Goal: Find specific page/section: Find specific page/section

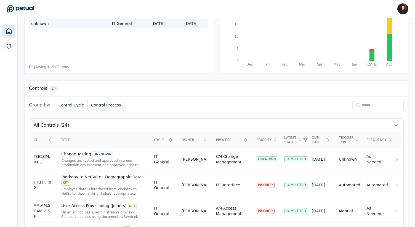
scroll to position [144, 0]
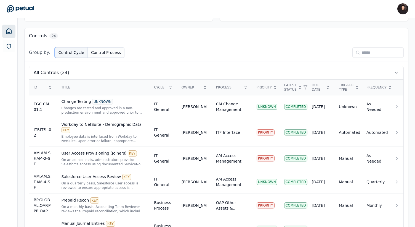
click at [71, 51] on button "Control Cycle" at bounding box center [71, 52] width 33 height 10
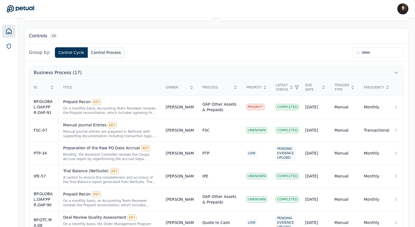
click at [87, 73] on button "Business Process (17)" at bounding box center [216, 72] width 374 height 13
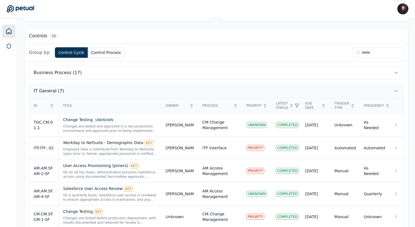
click at [85, 89] on button "IT General (7)" at bounding box center [216, 90] width 374 height 13
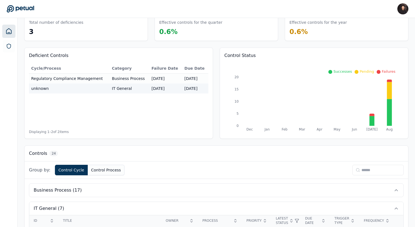
scroll to position [27, 0]
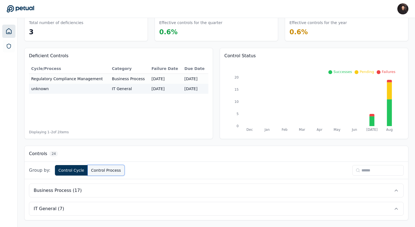
click at [98, 172] on button "Control Process" at bounding box center [106, 170] width 37 height 10
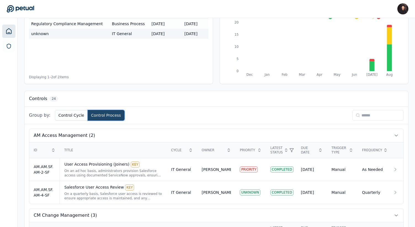
scroll to position [109, 0]
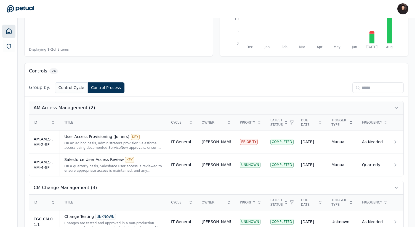
click at [108, 113] on button "AM Access Management (2)" at bounding box center [216, 107] width 374 height 13
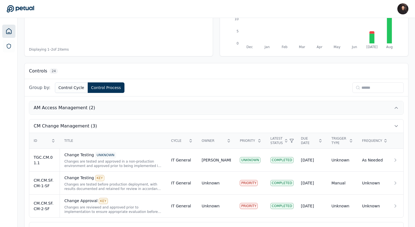
click at [110, 109] on button "AM Access Management (2)" at bounding box center [216, 107] width 374 height 13
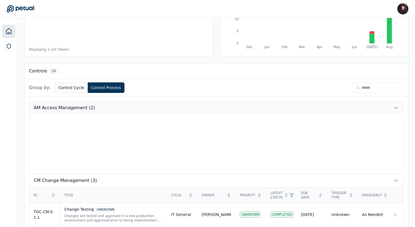
click at [110, 109] on button "AM Access Management (2)" at bounding box center [216, 107] width 374 height 13
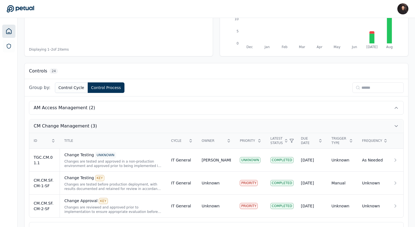
click at [105, 128] on button "CM Change Management (3)" at bounding box center [216, 125] width 374 height 13
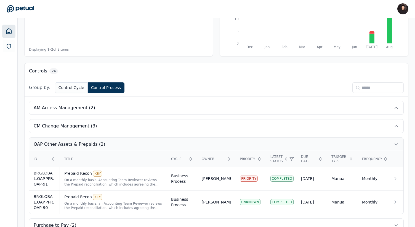
click at [102, 143] on button "OAP Other Assets & Prepaids (2)" at bounding box center [216, 144] width 374 height 13
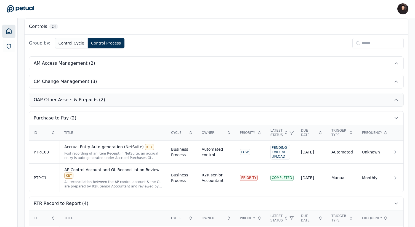
scroll to position [164, 0]
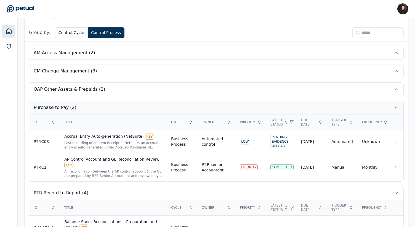
click at [98, 106] on button "Purchase to Pay (2)" at bounding box center [216, 107] width 374 height 13
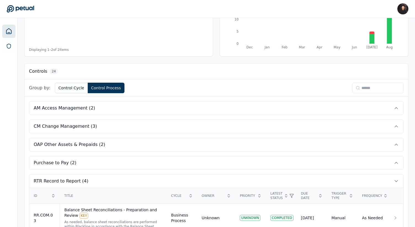
scroll to position [102, 0]
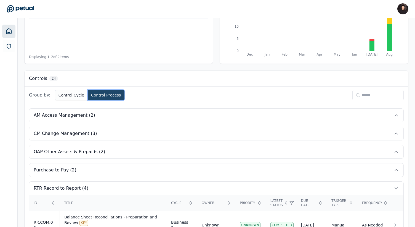
click at [93, 91] on button "Control Process" at bounding box center [106, 95] width 37 height 10
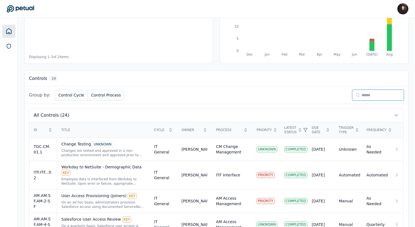
click at [365, 92] on input at bounding box center [378, 95] width 51 height 10
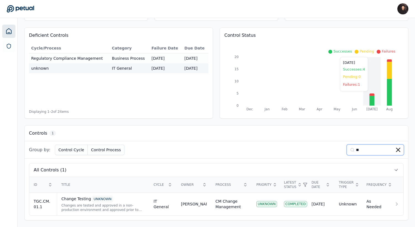
type input "***"
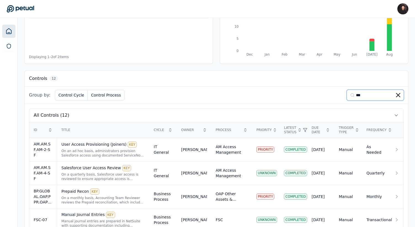
scroll to position [18, 0]
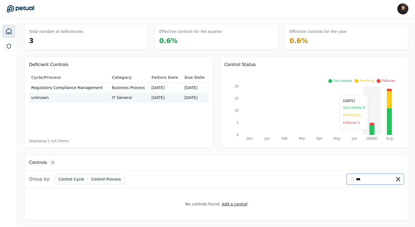
type input "**"
